Goal: Navigation & Orientation: Find specific page/section

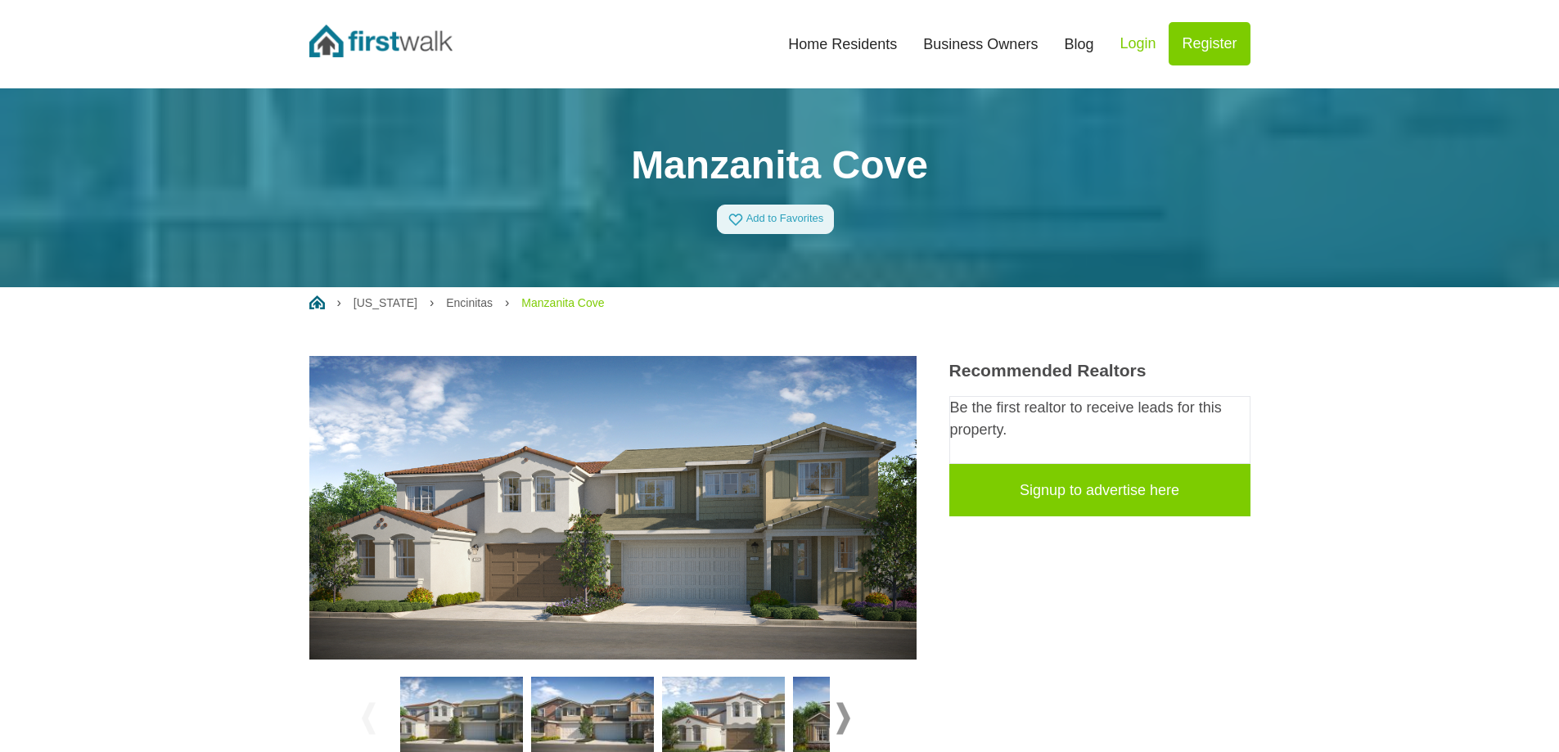
scroll to position [409, 0]
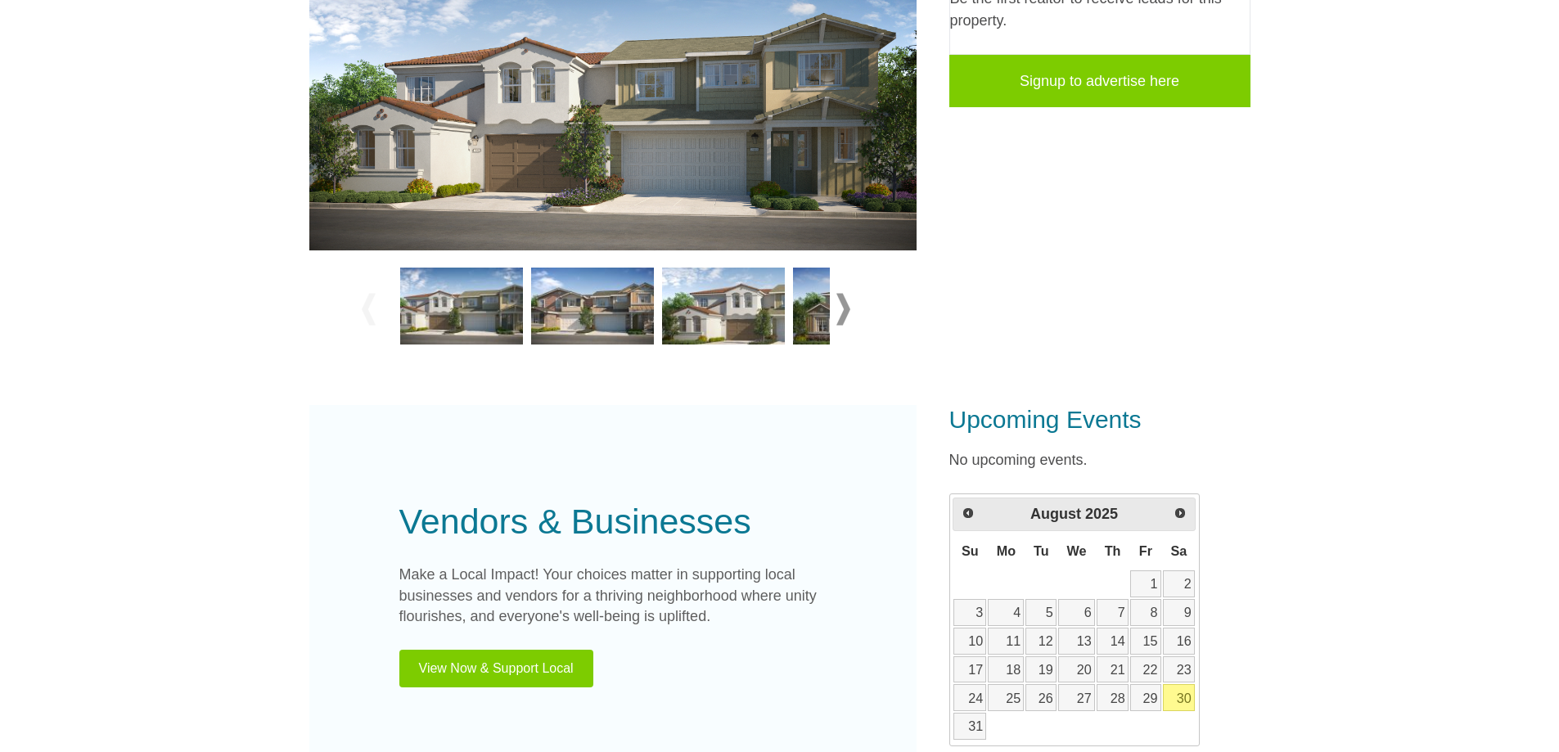
click at [841, 307] on span at bounding box center [844, 310] width 14 height 32
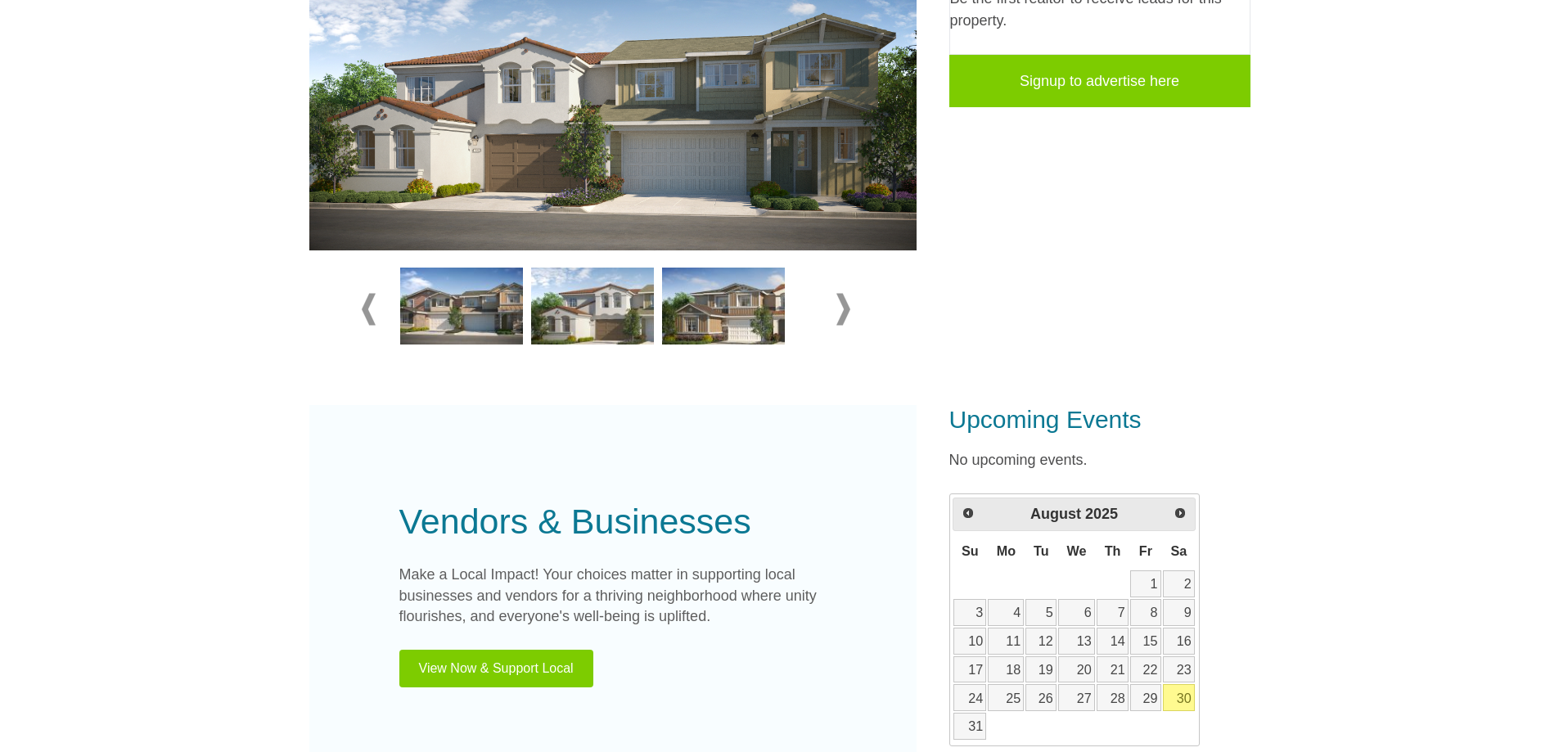
click at [842, 315] on span at bounding box center [844, 310] width 14 height 32
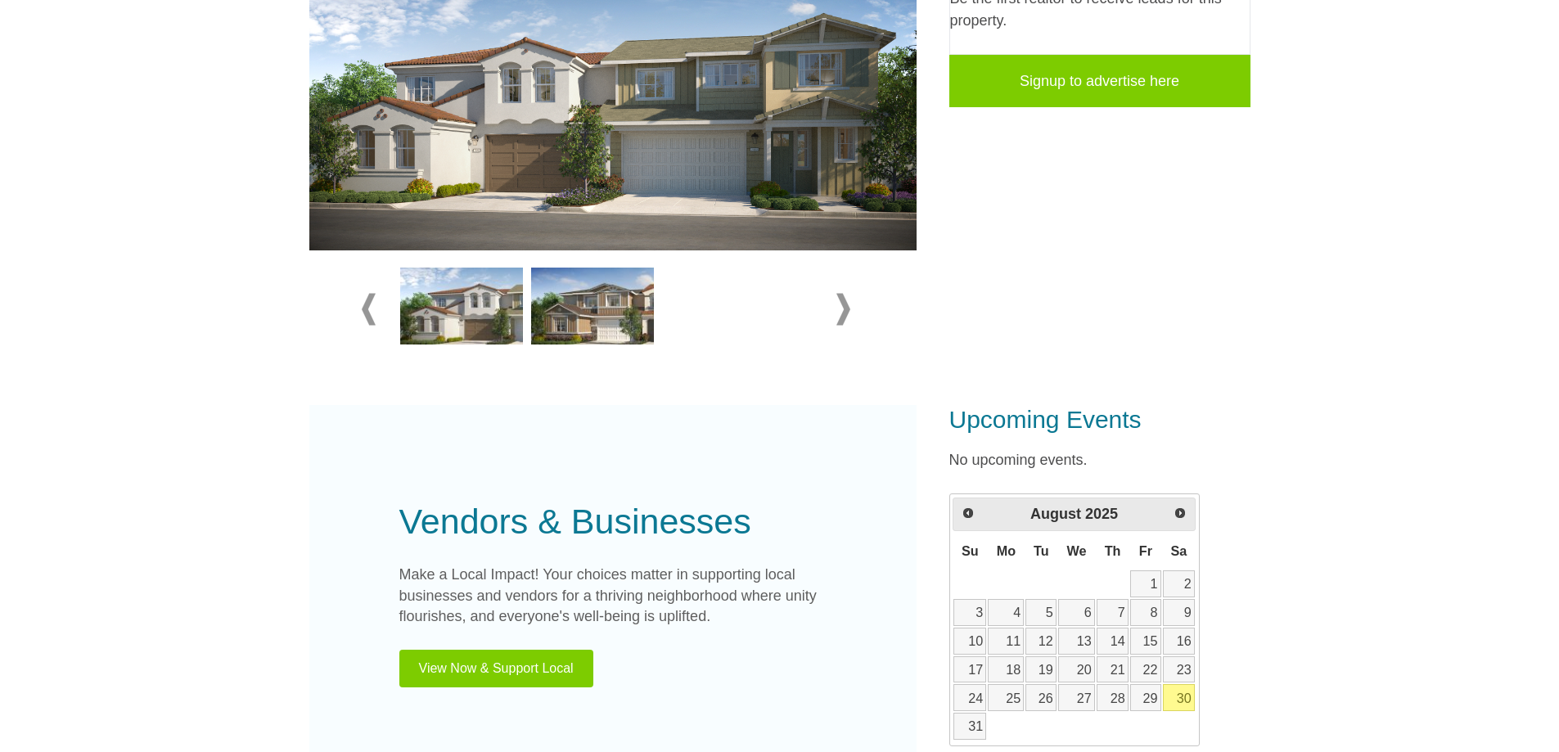
click at [840, 312] on span at bounding box center [844, 310] width 14 height 32
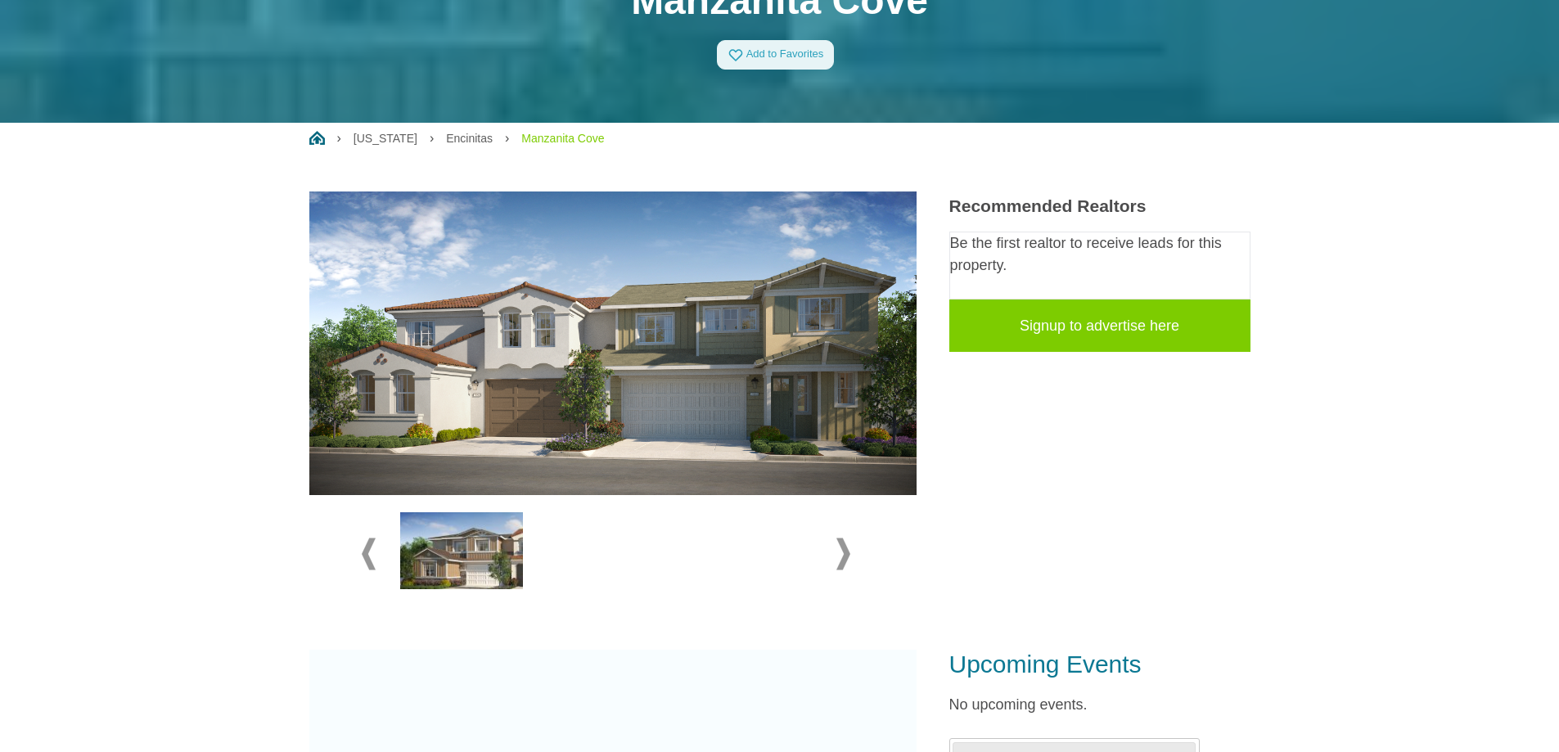
scroll to position [164, 0]
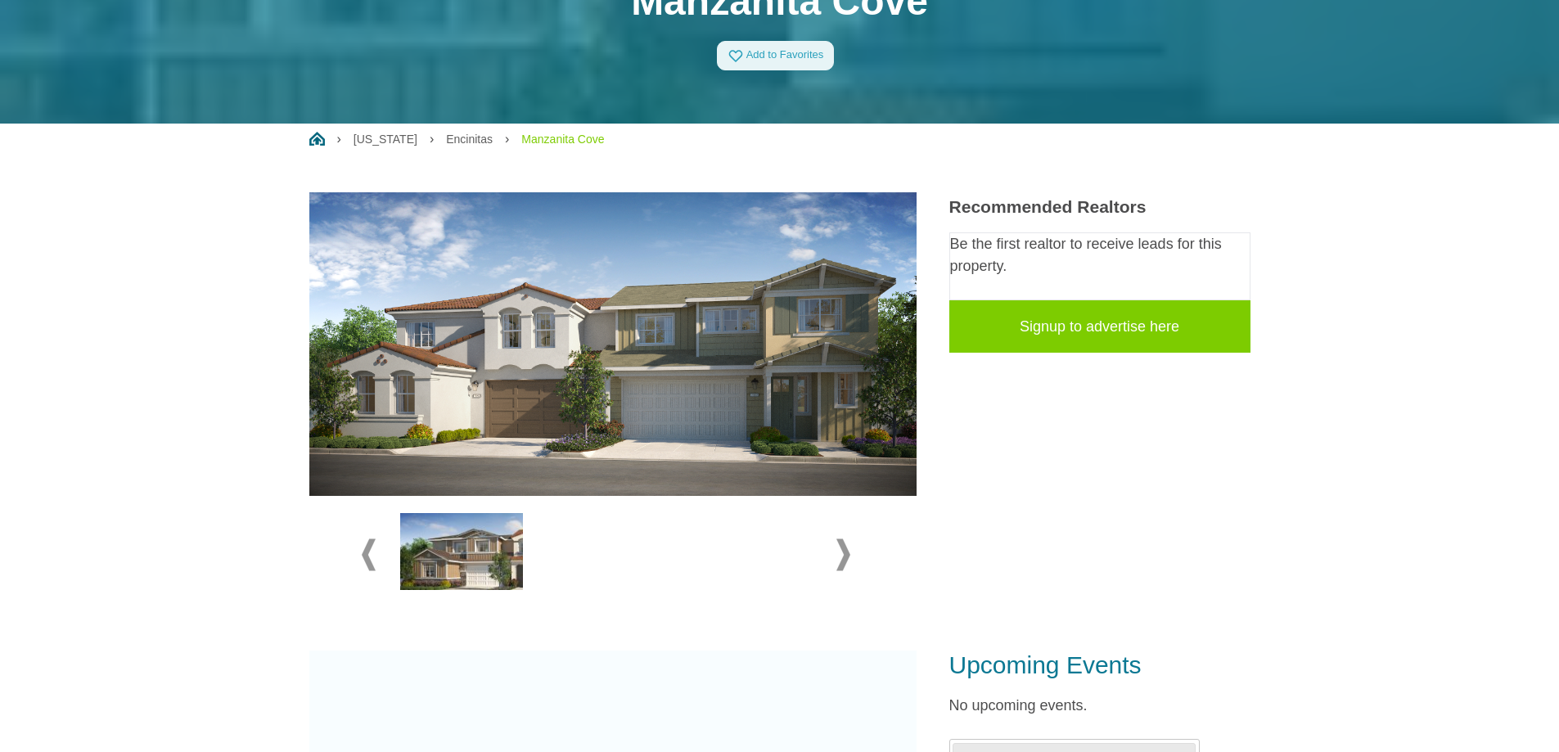
click at [848, 554] on span at bounding box center [844, 555] width 14 height 32
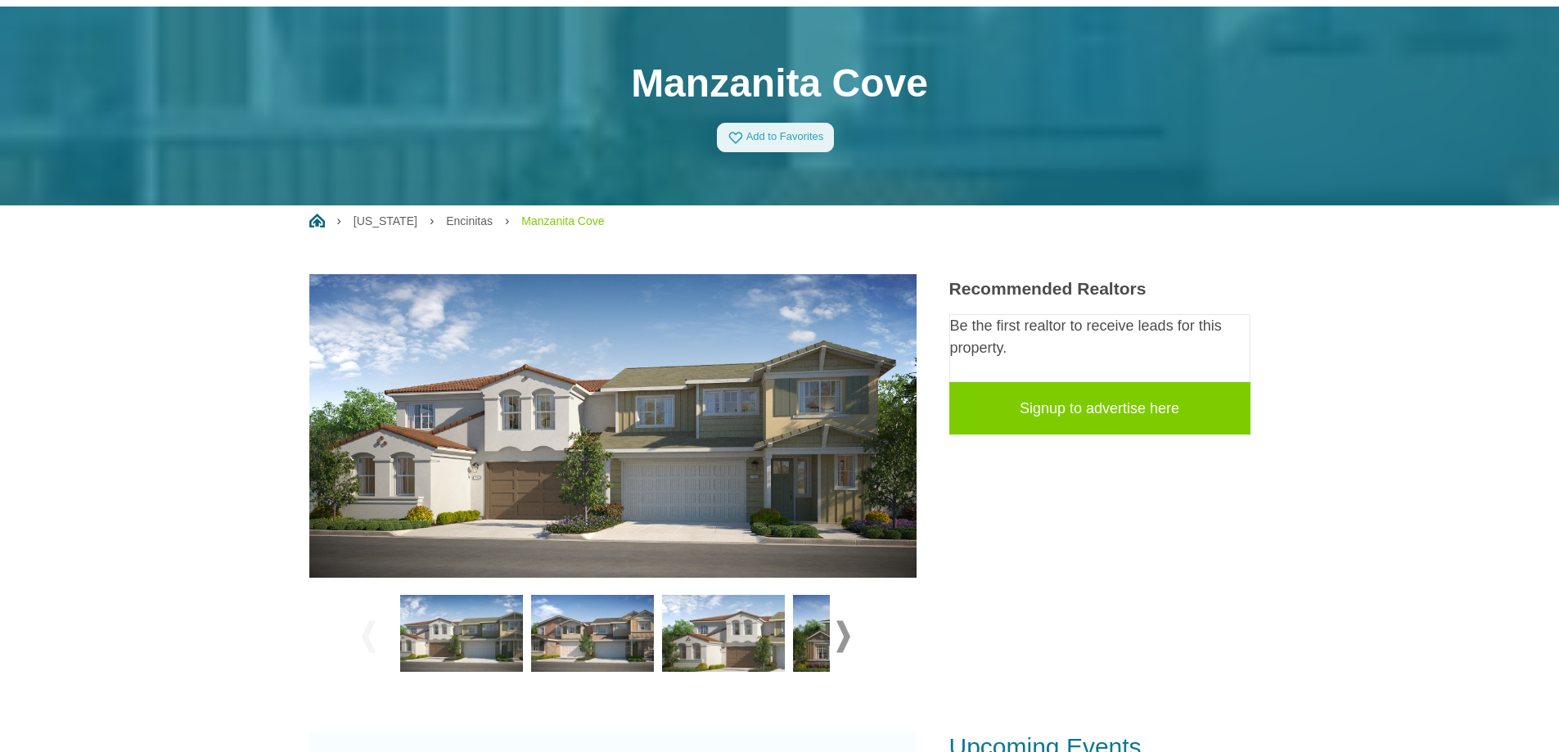
scroll to position [327, 0]
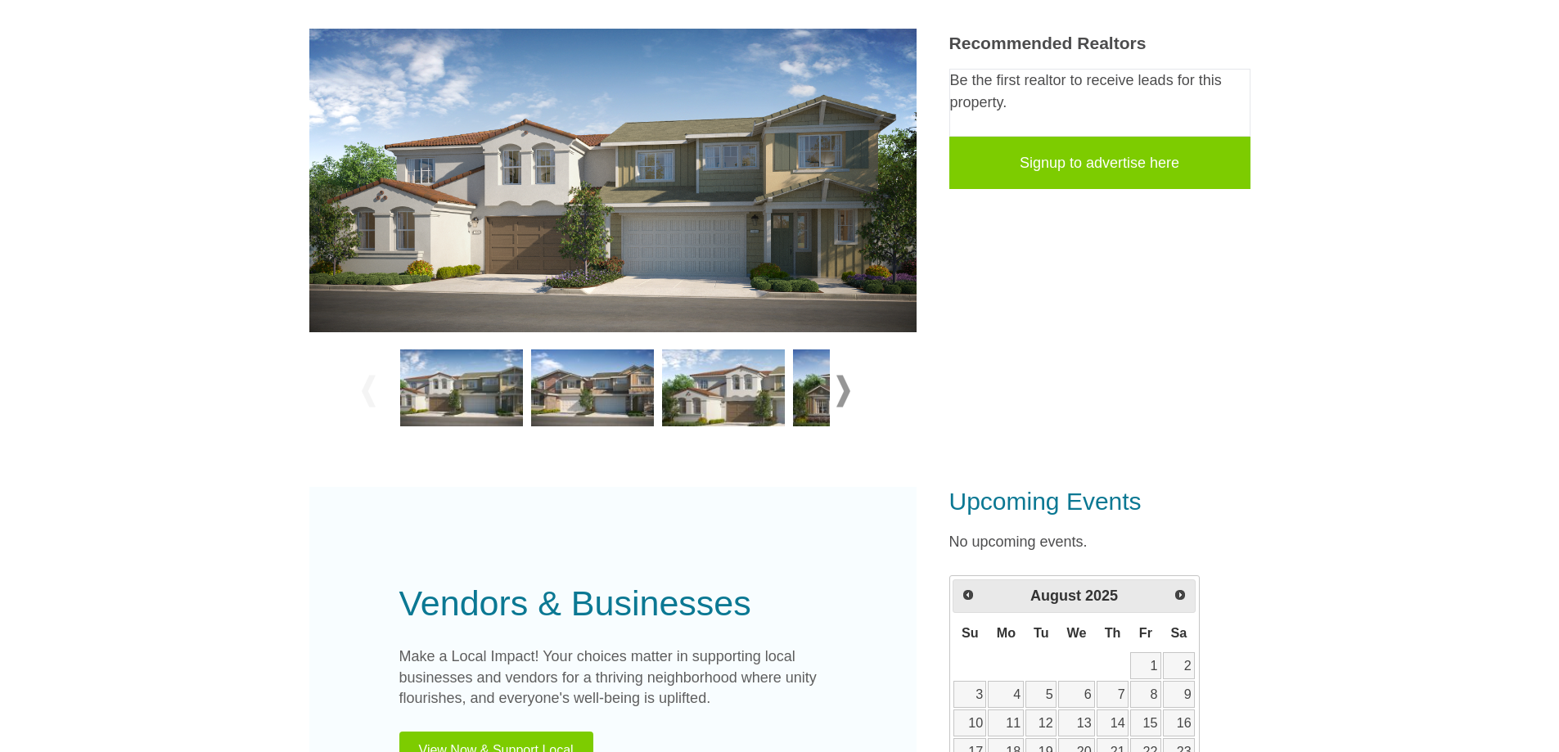
click at [846, 386] on span at bounding box center [844, 392] width 14 height 32
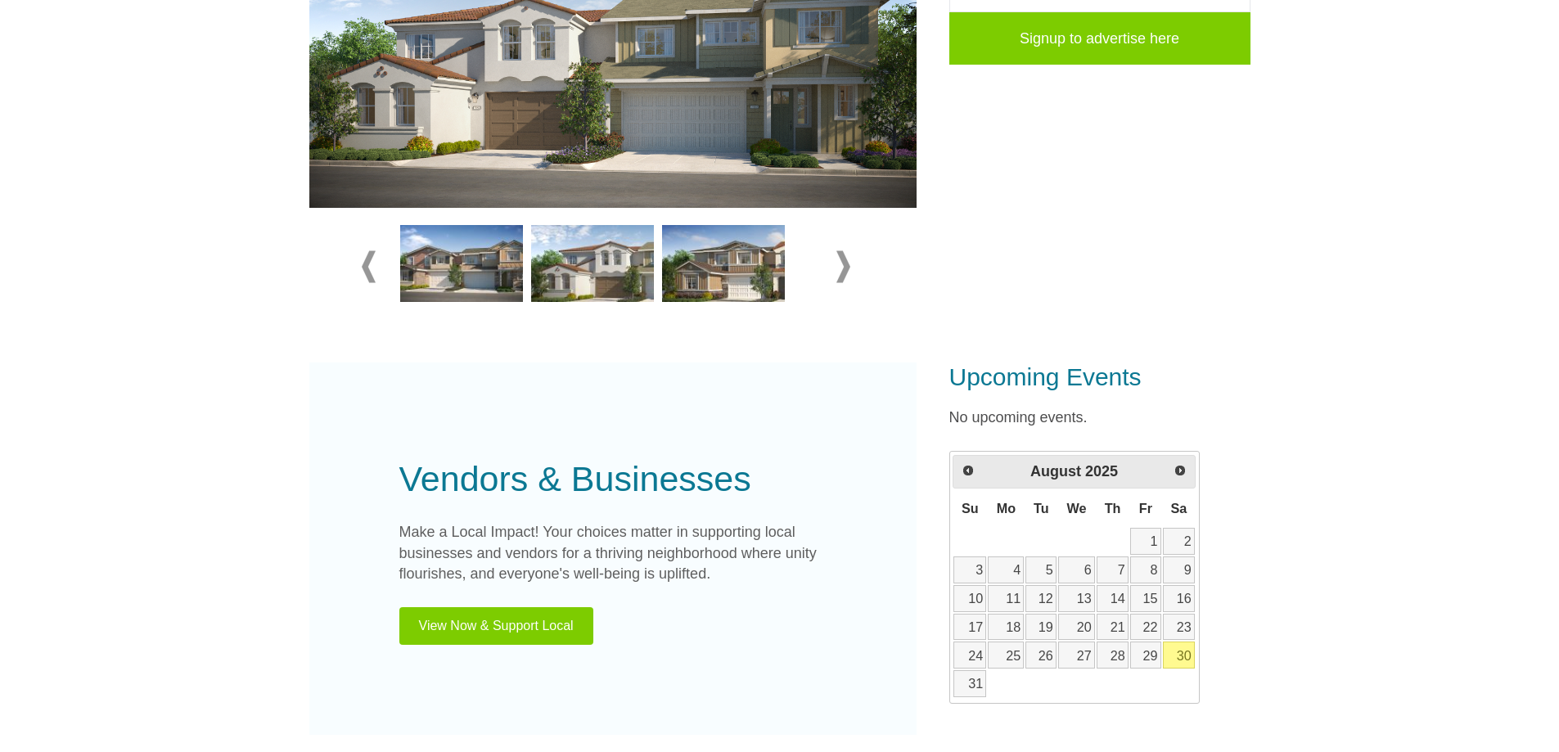
scroll to position [295, 0]
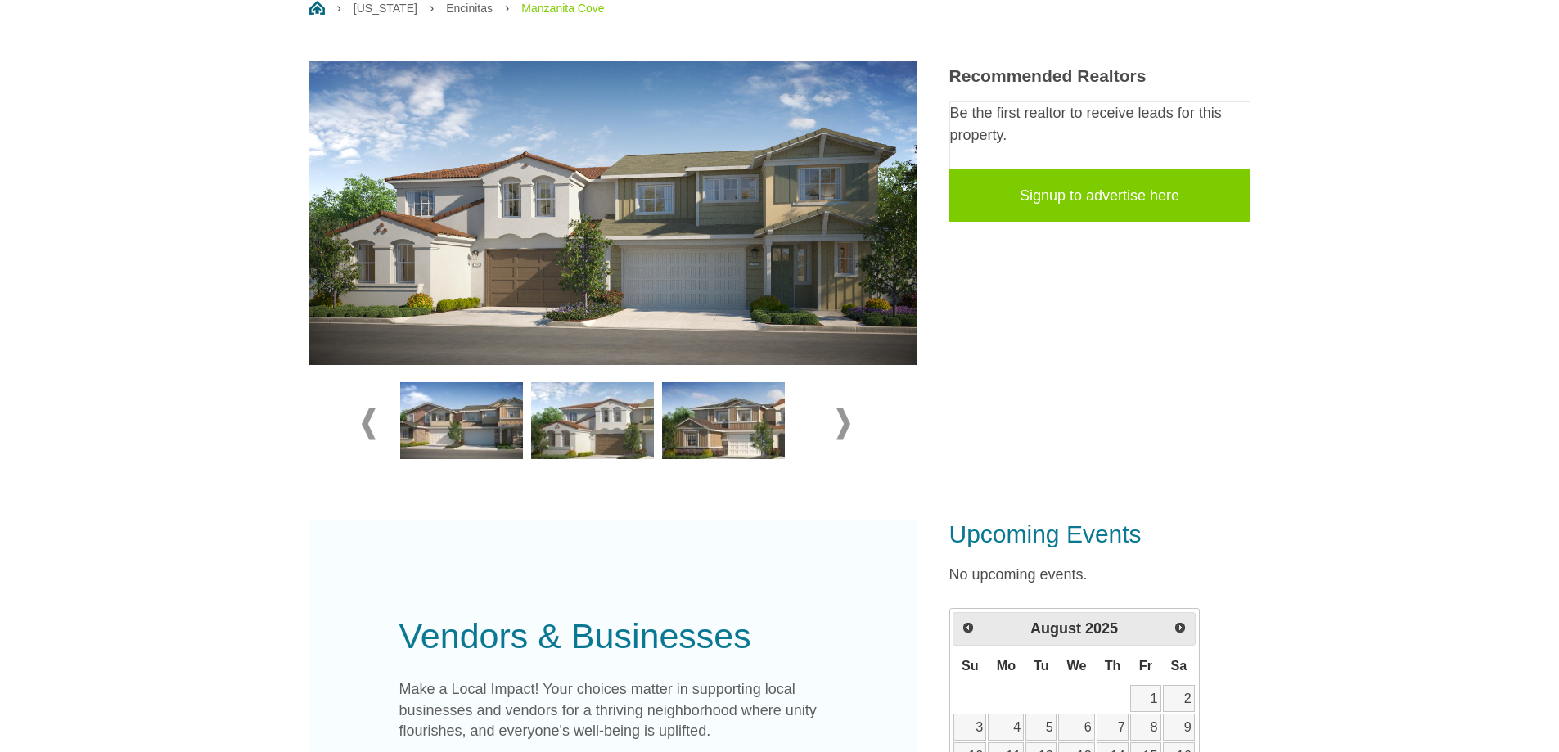
click at [504, 430] on img at bounding box center [461, 420] width 123 height 77
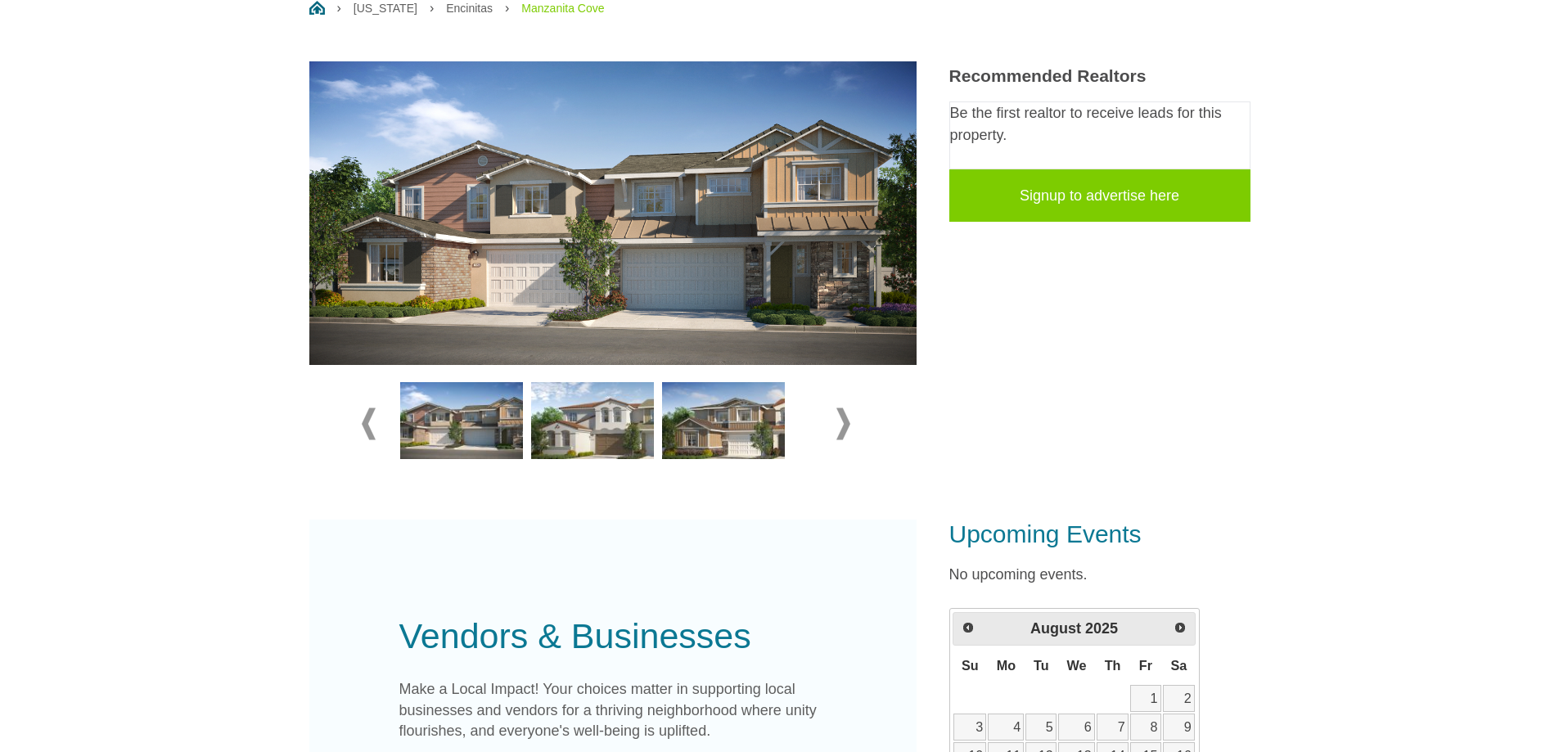
click at [841, 431] on span at bounding box center [844, 424] width 14 height 32
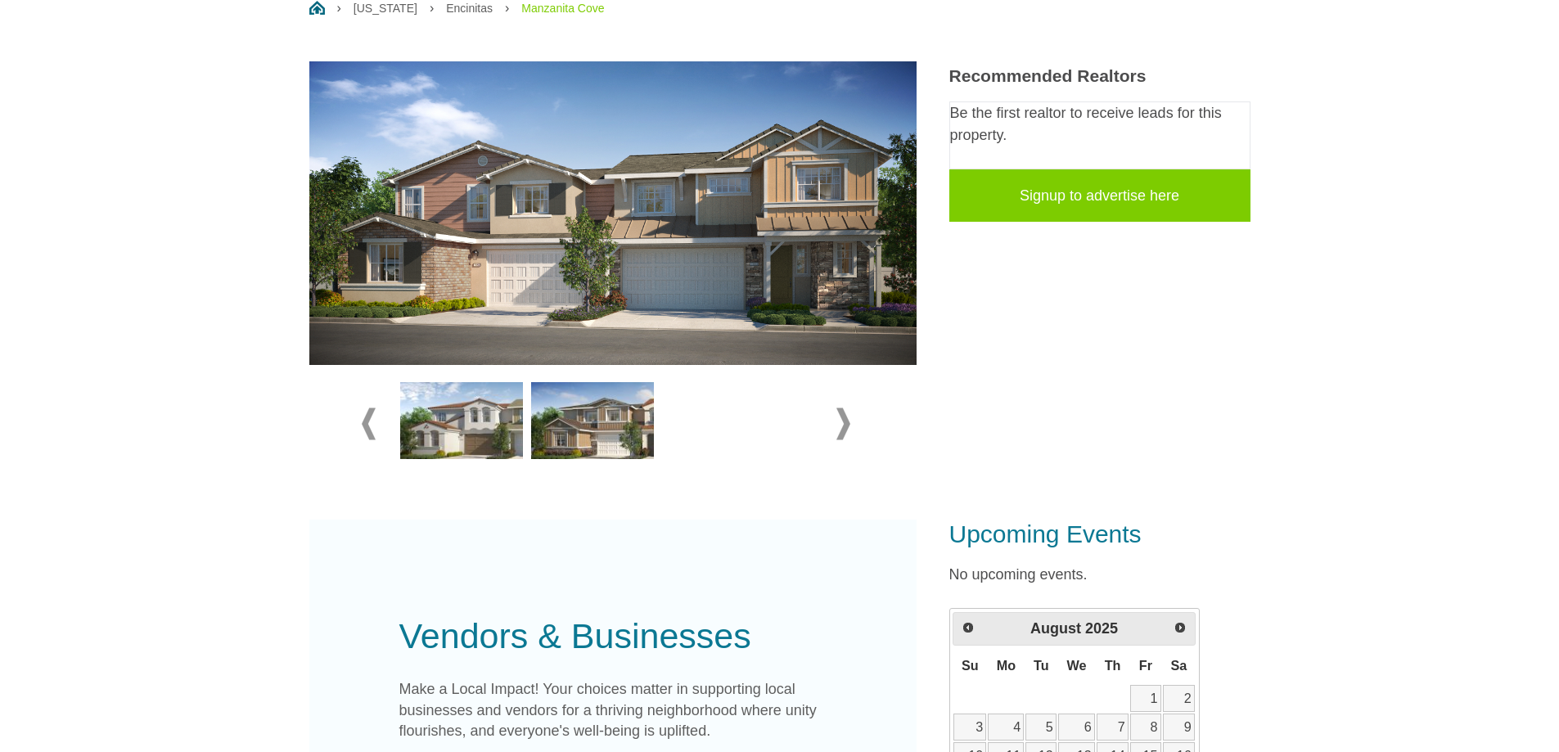
click at [598, 433] on img at bounding box center [592, 420] width 123 height 77
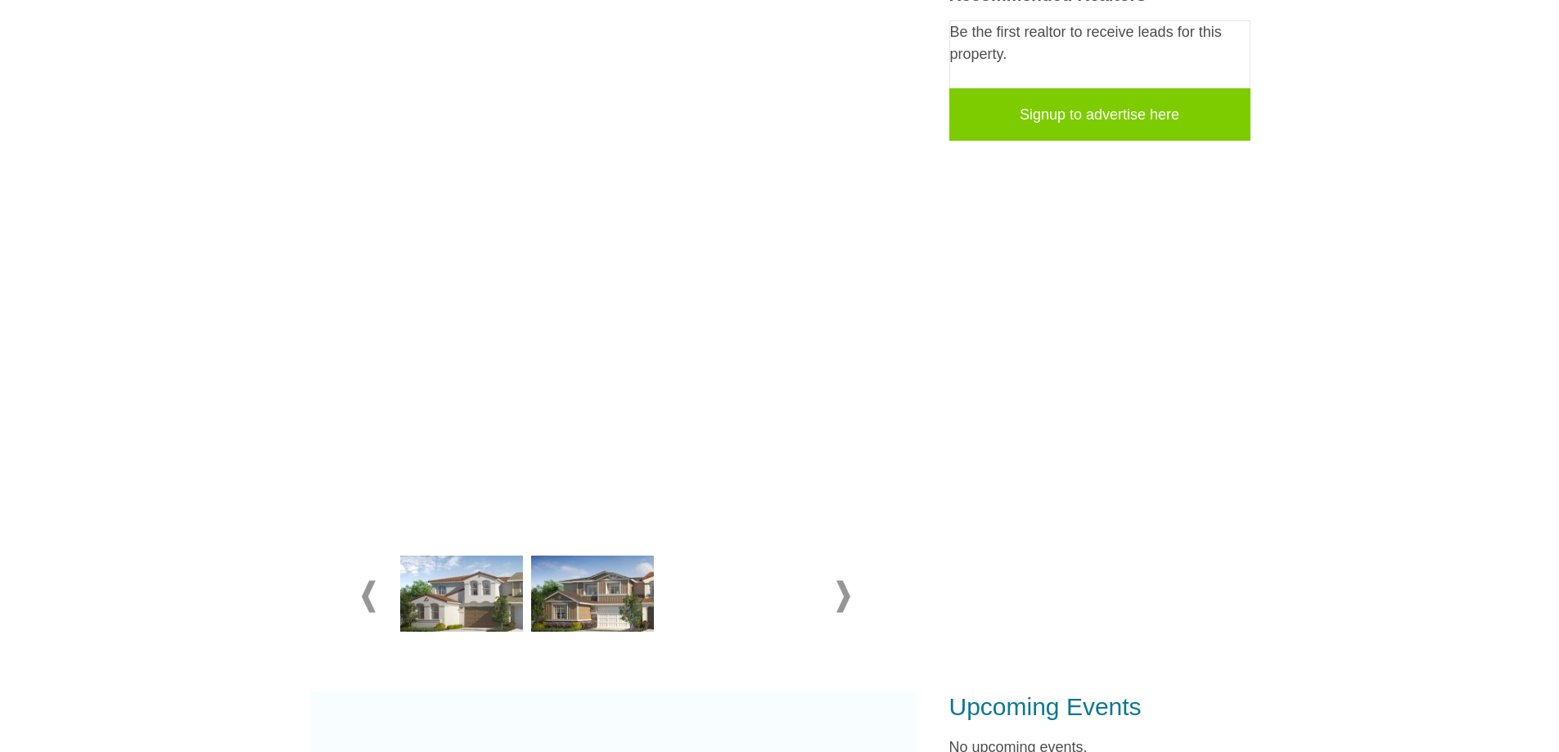
scroll to position [377, 0]
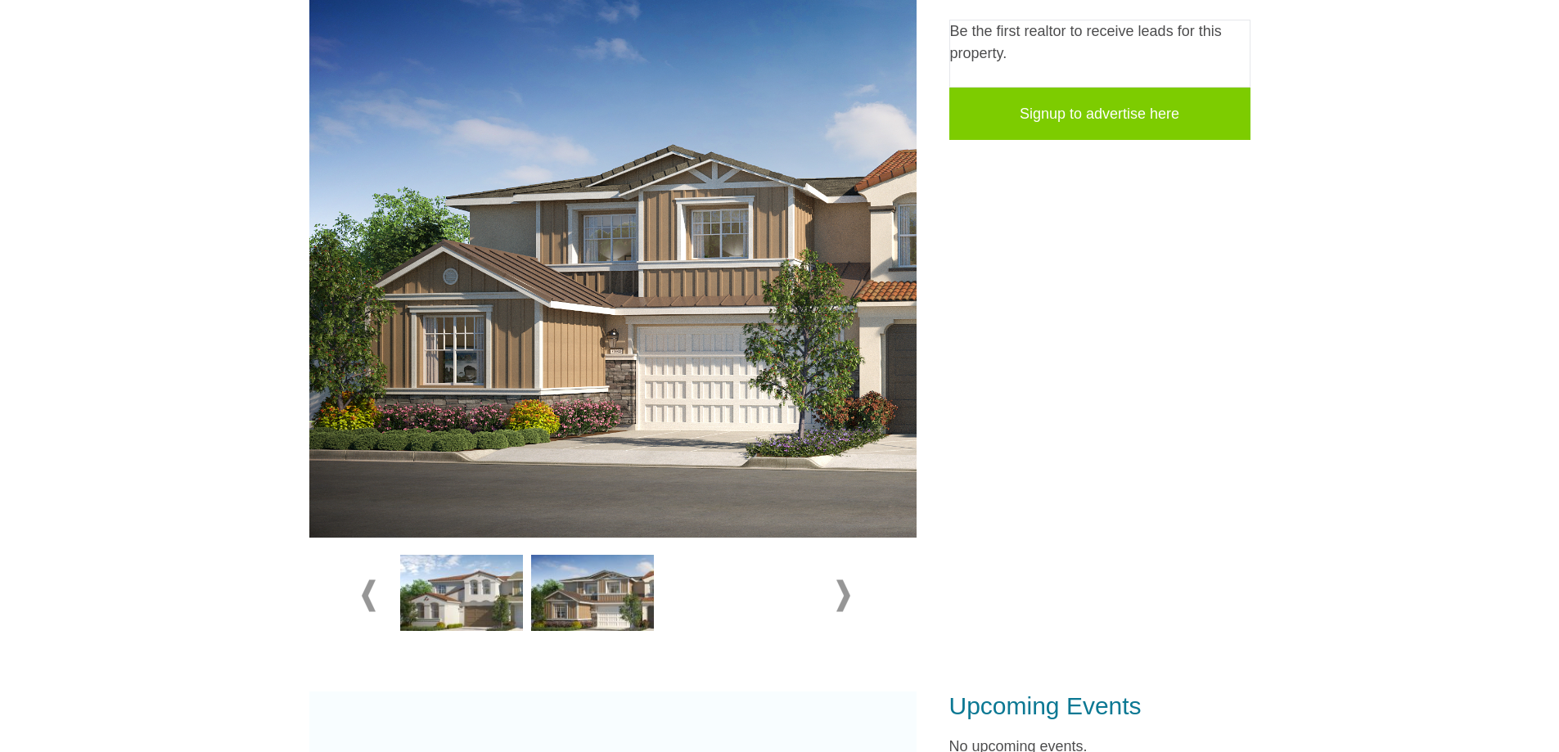
click at [456, 594] on img at bounding box center [461, 593] width 123 height 77
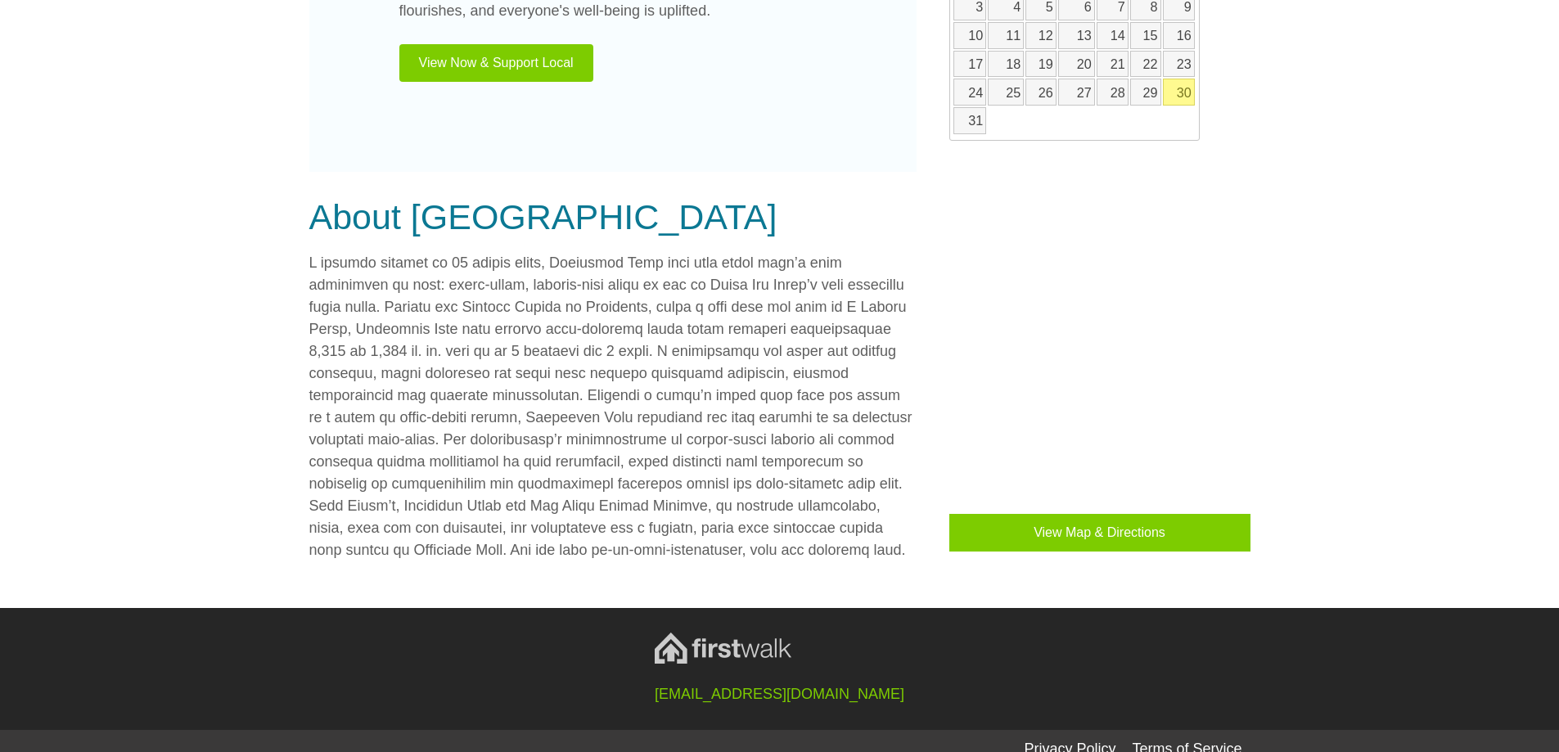
scroll to position [1279, 0]
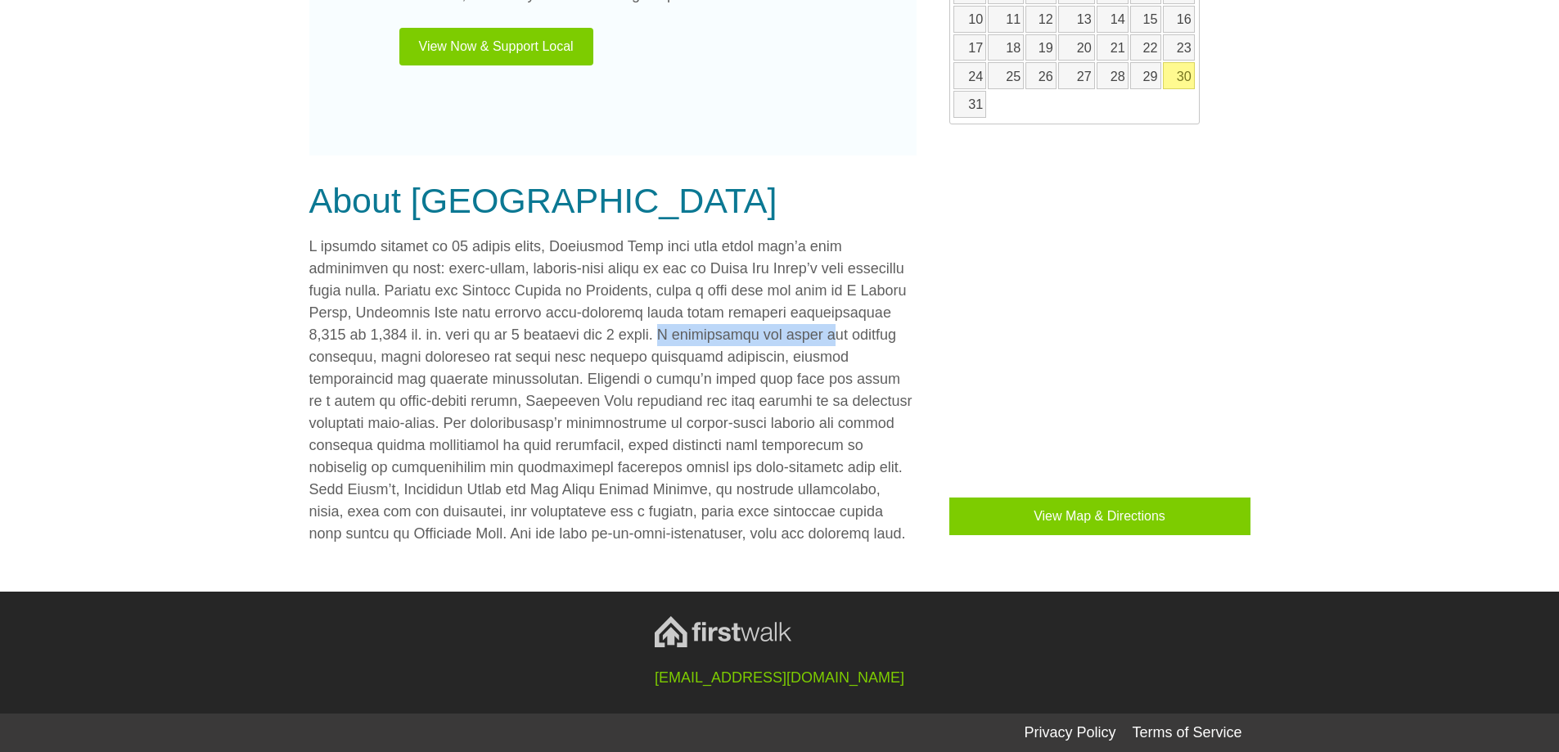
drag, startPoint x: 645, startPoint y: 333, endPoint x: 798, endPoint y: 335, distance: 153.1
click at [798, 335] on p at bounding box center [612, 390] width 607 height 309
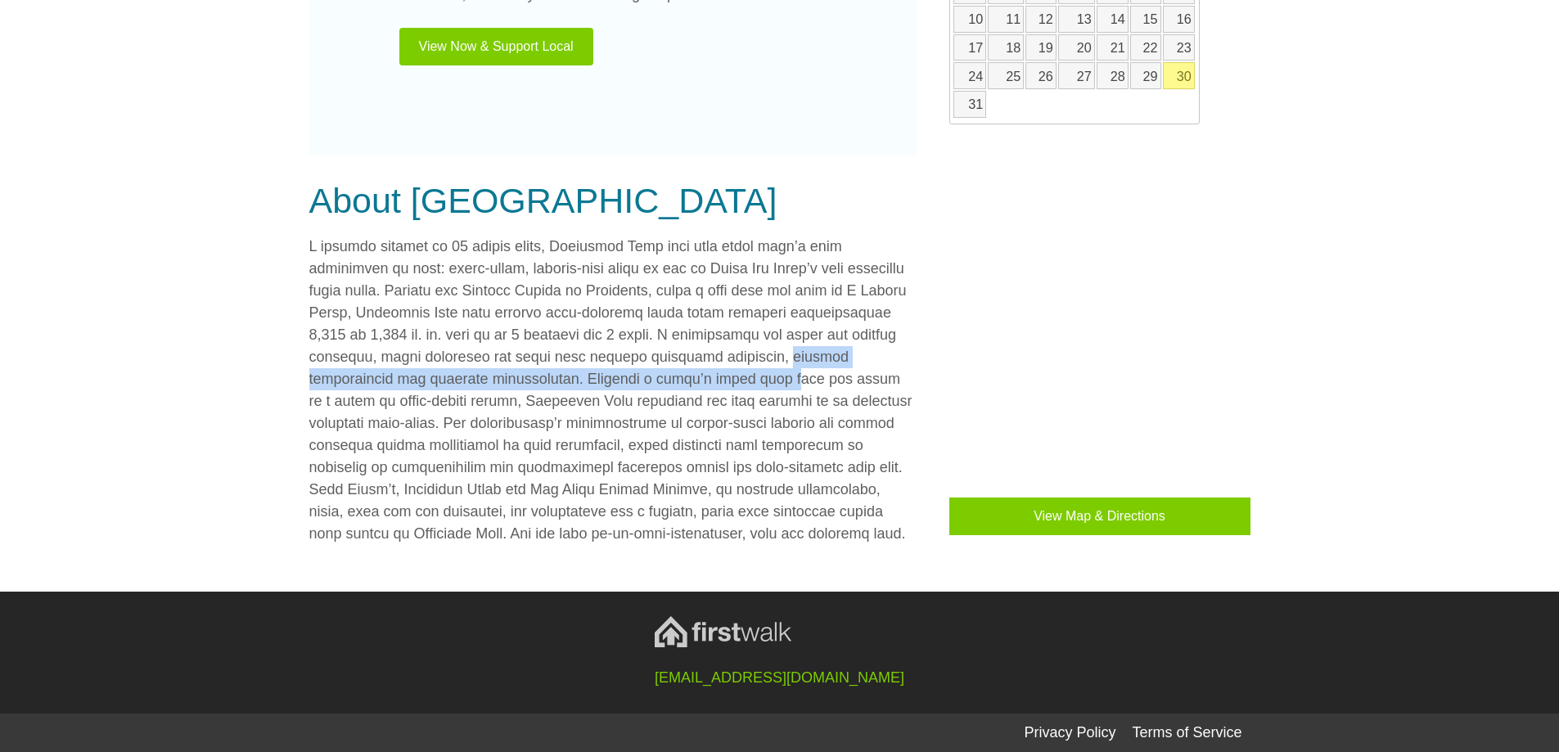
click at [772, 370] on p at bounding box center [612, 390] width 607 height 309
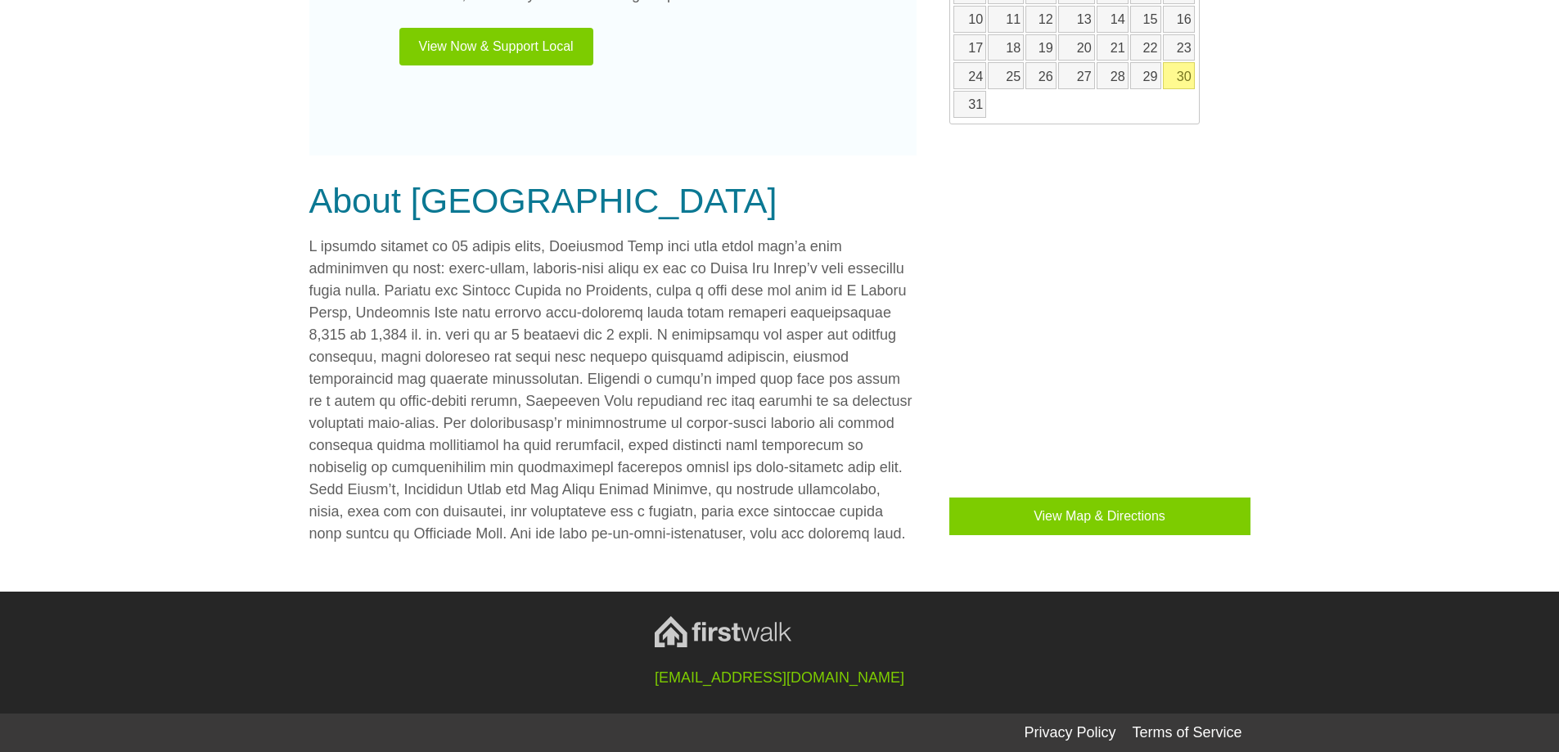
click at [640, 343] on p at bounding box center [612, 390] width 607 height 309
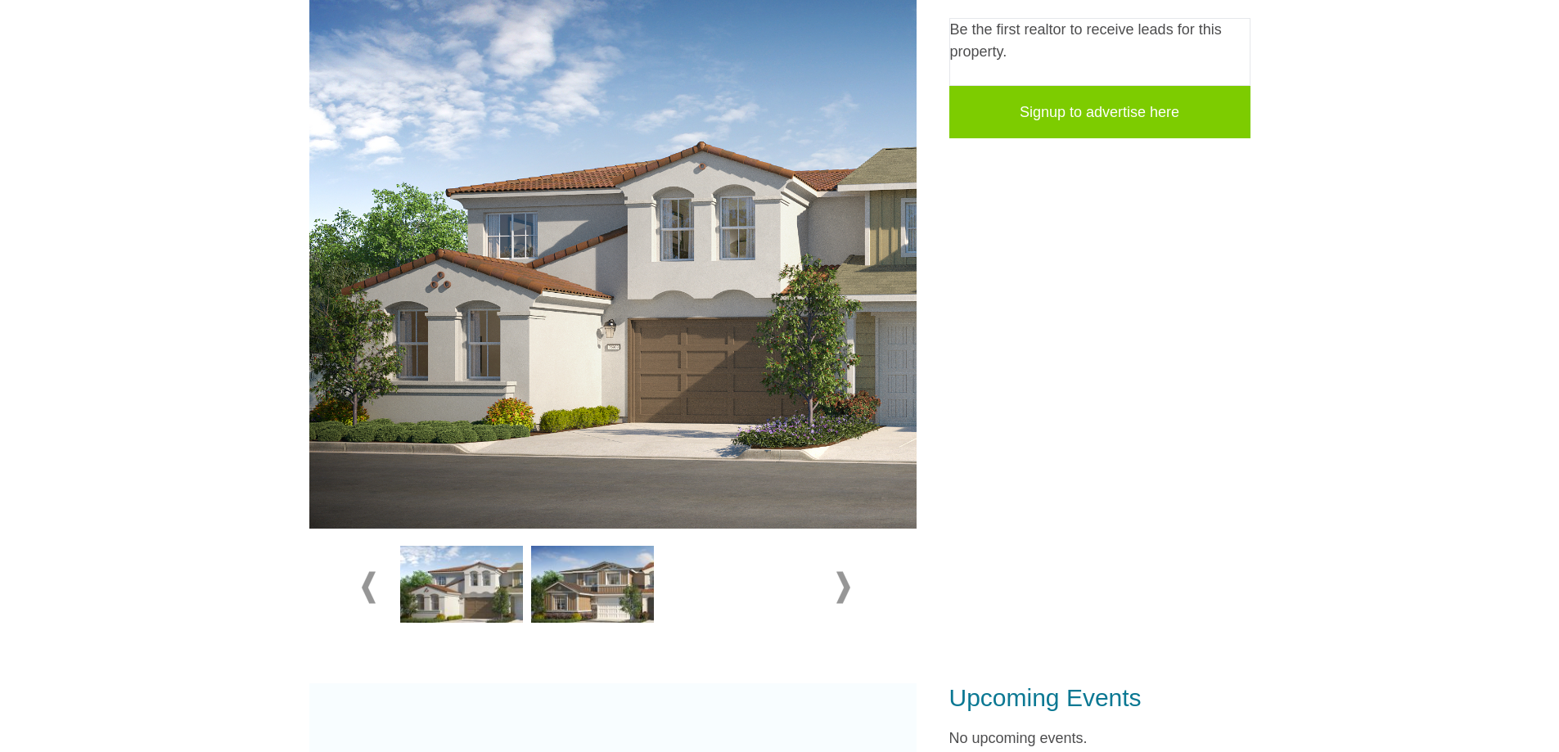
scroll to position [133, 0]
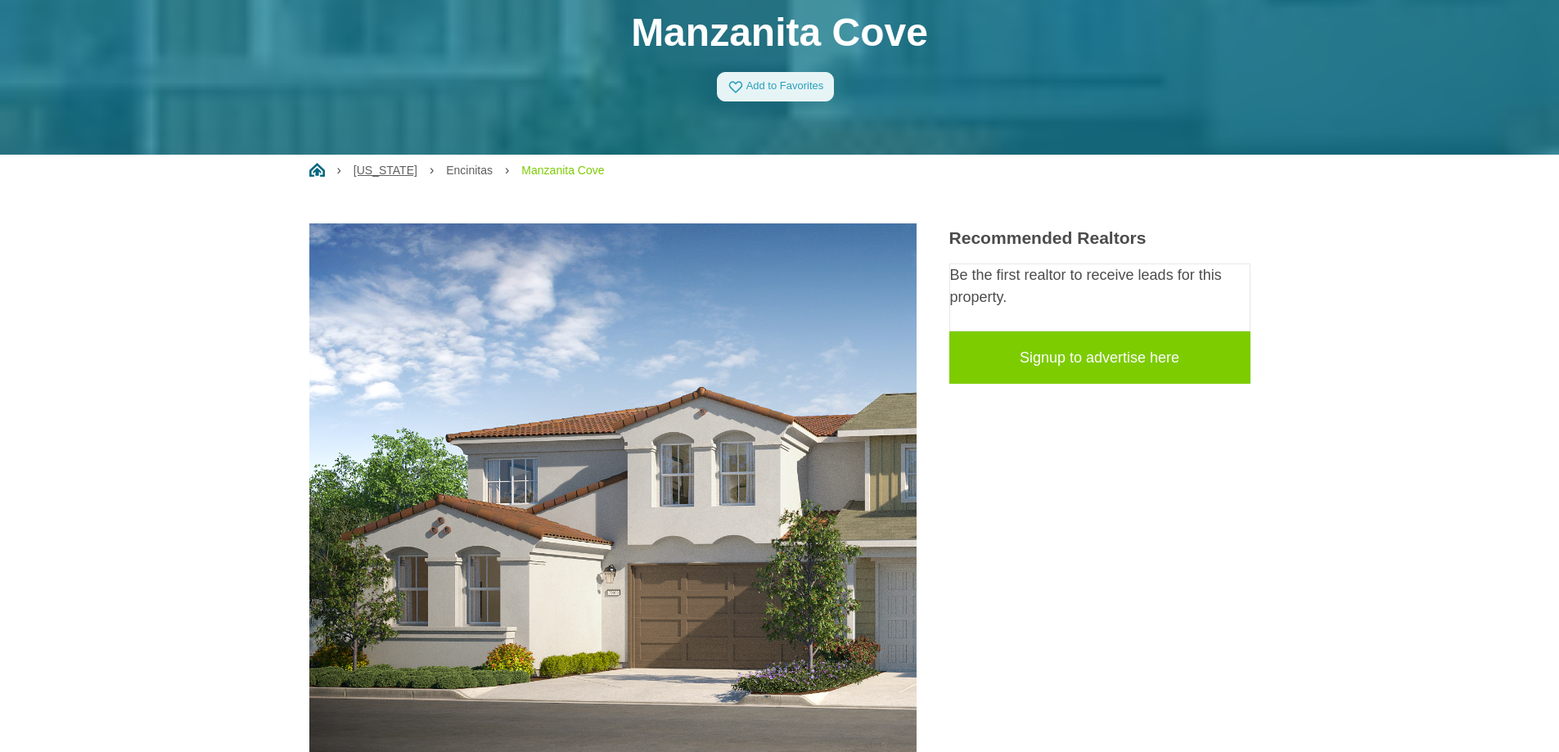
click at [397, 171] on link "[US_STATE]" at bounding box center [386, 170] width 64 height 13
